Goal: Task Accomplishment & Management: Manage account settings

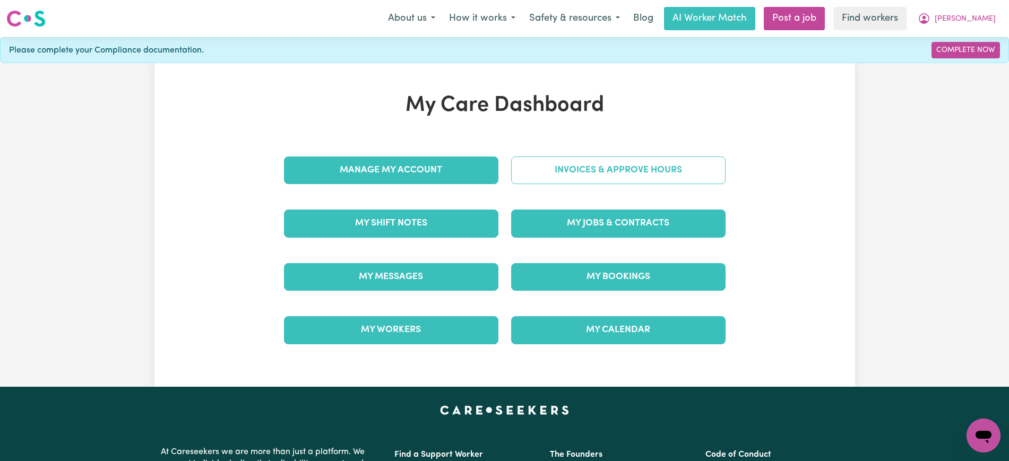
click at [561, 157] on link "Invoices & Approve Hours" at bounding box center [618, 171] width 215 height 28
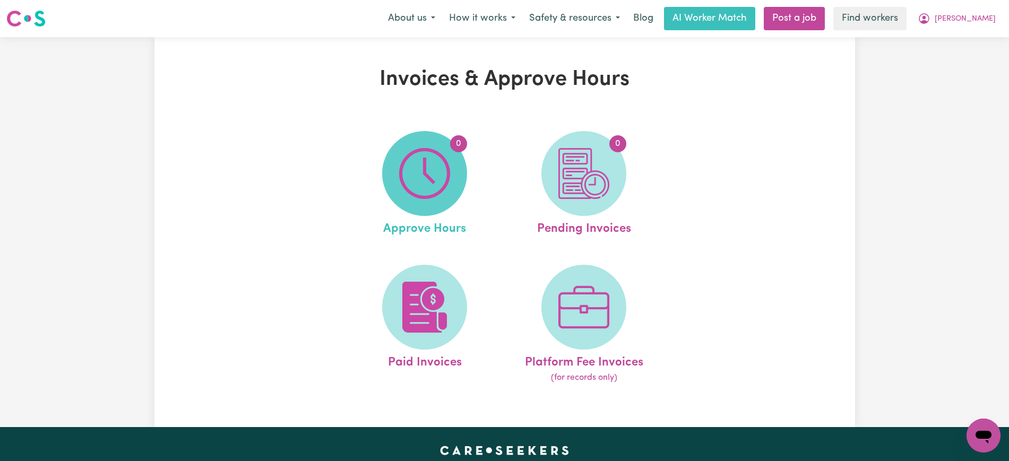
click at [393, 172] on span "0" at bounding box center [424, 173] width 85 height 85
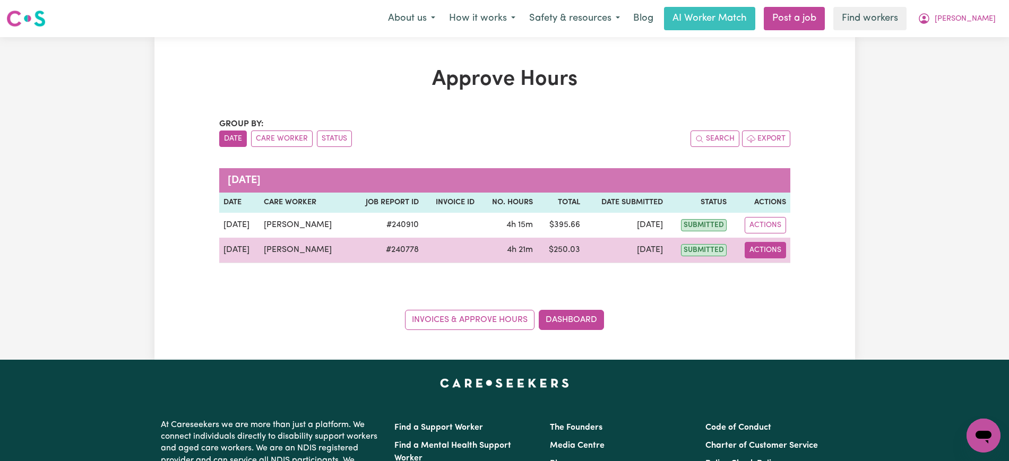
click at [777, 251] on button "Actions" at bounding box center [765, 250] width 41 height 16
click at [802, 274] on link "View Job Report" at bounding box center [792, 274] width 91 height 21
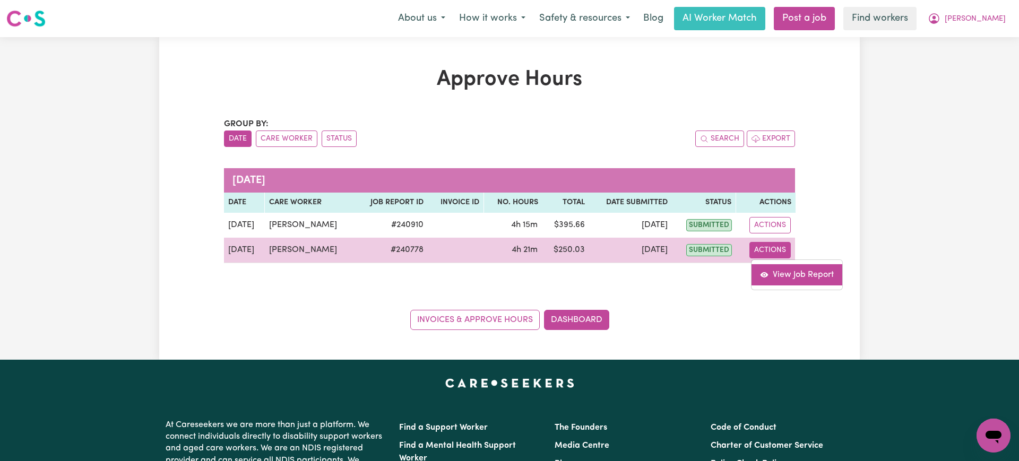
select select "pm"
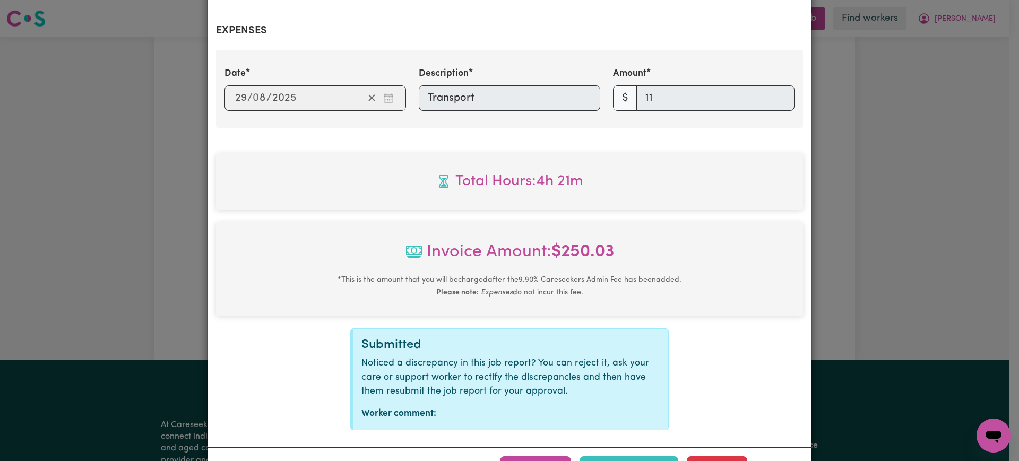
scroll to position [398, 0]
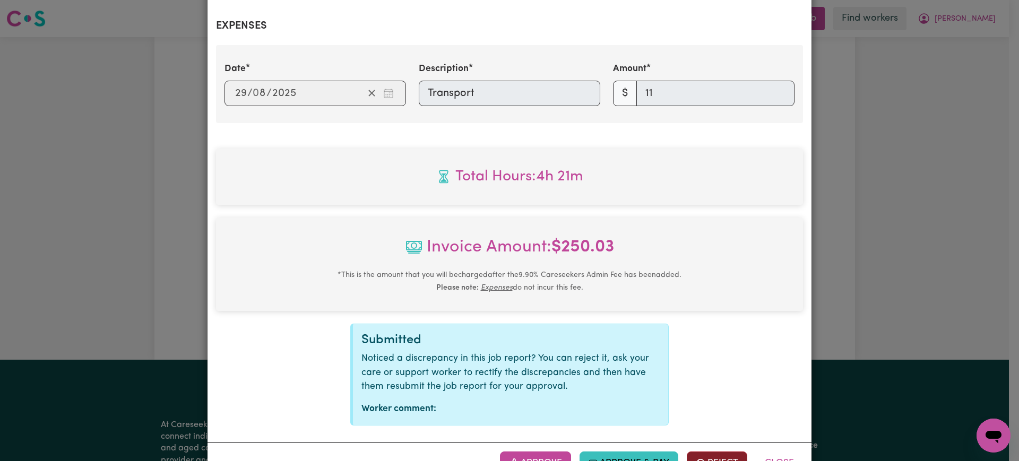
click at [706, 452] on button "Reject" at bounding box center [717, 463] width 61 height 23
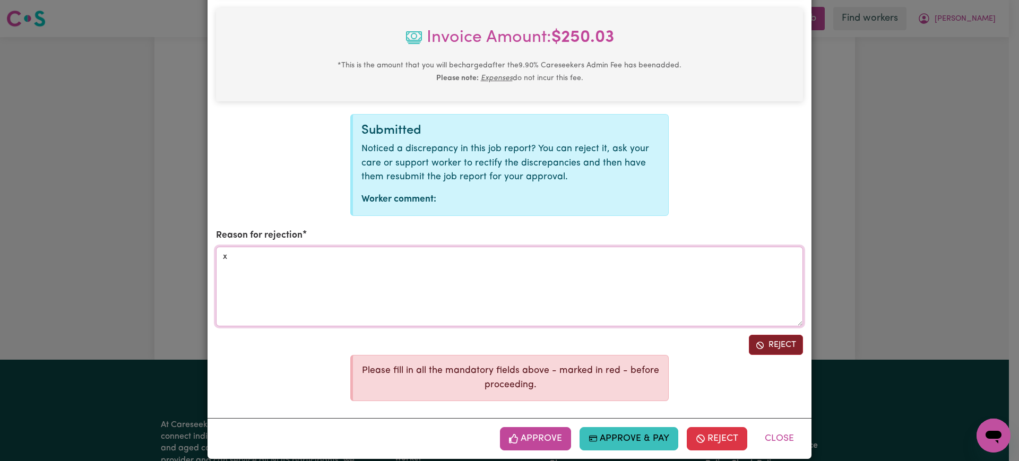
type textarea "x"
click at [766, 335] on button "Reject" at bounding box center [776, 345] width 54 height 20
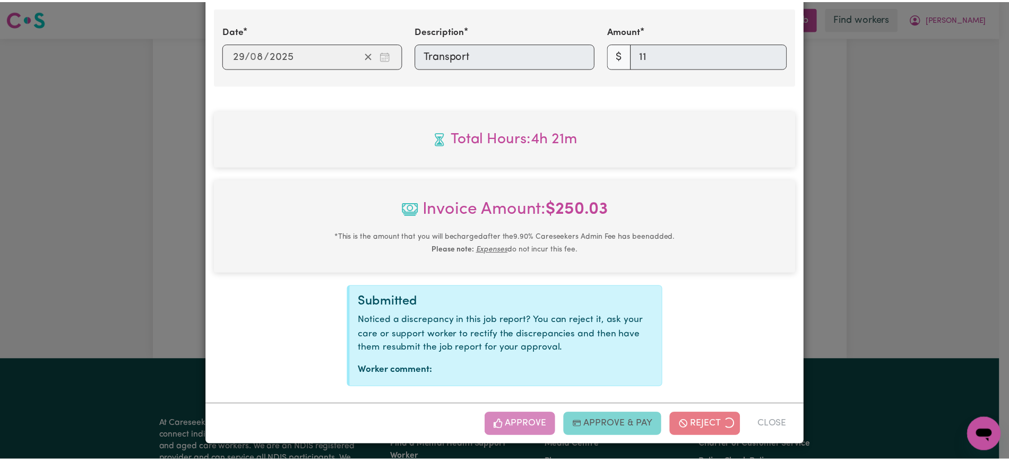
scroll to position [423, 0]
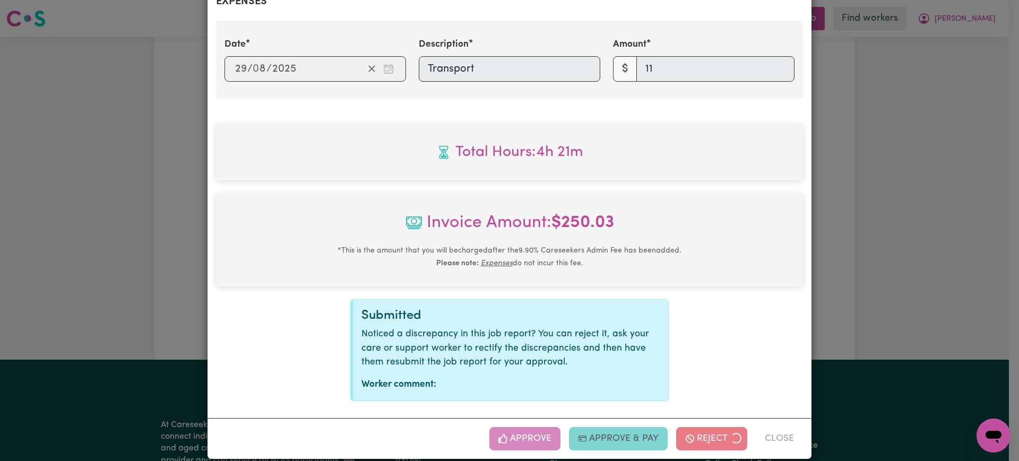
click at [919, 191] on div "Job Report # 240778 - [PERSON_NAME] Summary Job report # 240778 Client name: [P…" at bounding box center [509, 230] width 1019 height 461
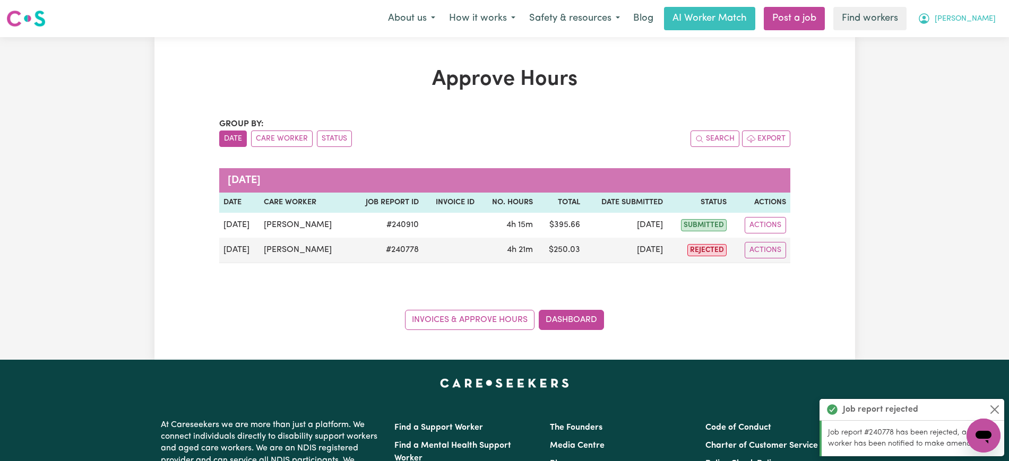
click at [973, 18] on button "[PERSON_NAME]" at bounding box center [957, 18] width 92 height 22
click at [968, 65] on link "Logout" at bounding box center [961, 61] width 84 height 20
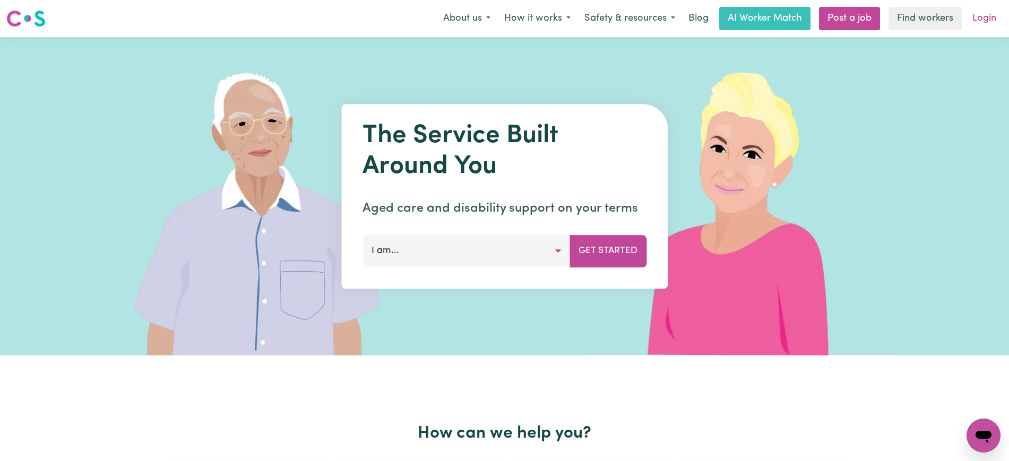
click at [982, 19] on link "Login" at bounding box center [984, 18] width 37 height 23
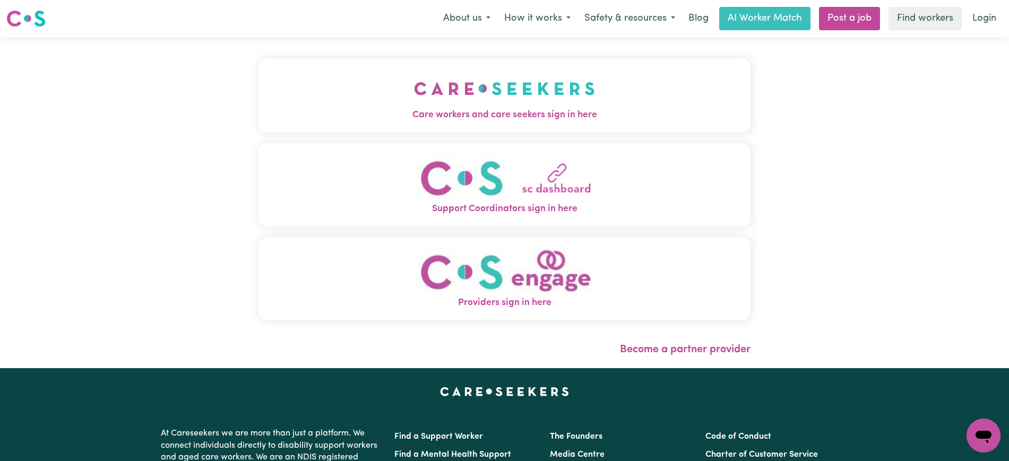
click at [618, 104] on button "Care workers and care seekers sign in here" at bounding box center [505, 95] width 492 height 74
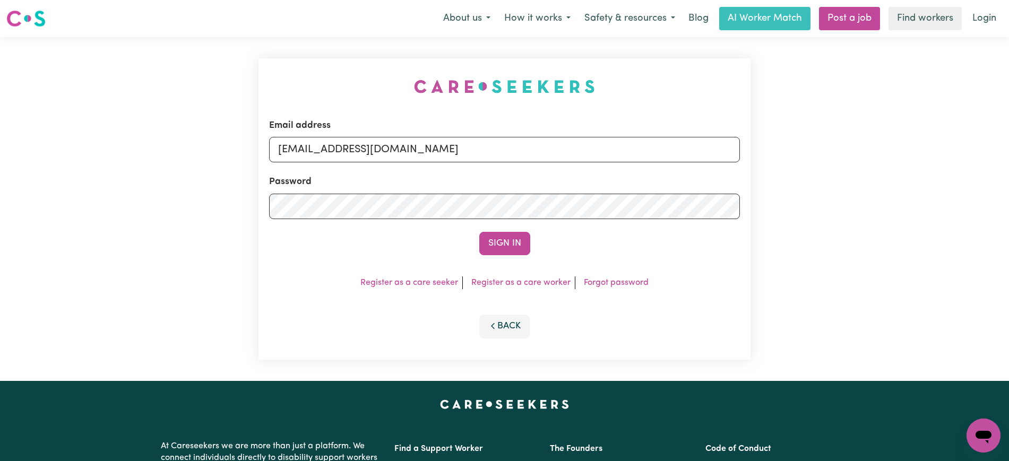
drag, startPoint x: 378, startPoint y: 96, endPoint x: 488, endPoint y: 134, distance: 116.5
click at [376, 95] on div "Email address [EMAIL_ADDRESS][DOMAIN_NAME] Password Sign In Register as a care …" at bounding box center [504, 209] width 505 height 344
drag, startPoint x: 343, startPoint y: 153, endPoint x: 1019, endPoint y: 186, distance: 676.7
click at [1009, 155] on html "Menu About us How it works Safety & resources Blog AI Worker Match Post a job F…" at bounding box center [504, 402] width 1009 height 804
type input "SUPERUSER~[EMAIL_ADDRESS][DOMAIN_NAME]"
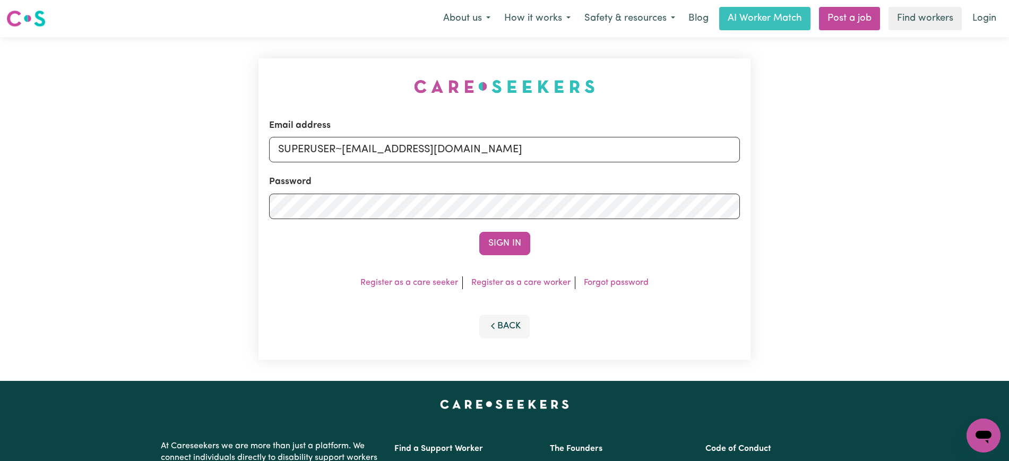
click at [479, 232] on button "Sign In" at bounding box center [504, 243] width 51 height 23
